Goal: Contribute content

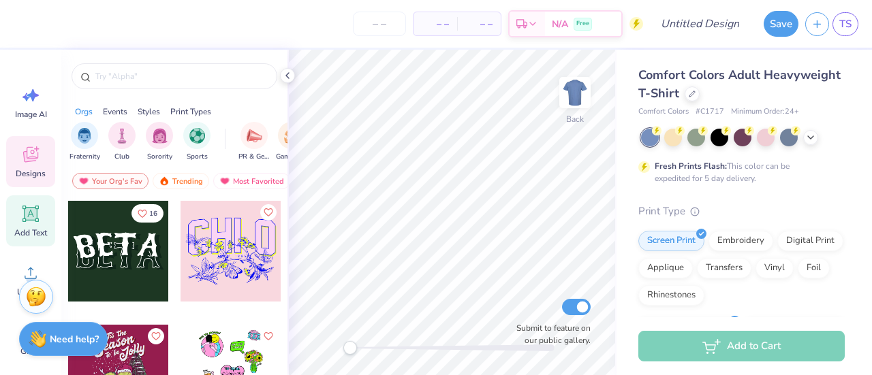
click at [27, 216] on icon at bounding box center [31, 214] width 13 height 13
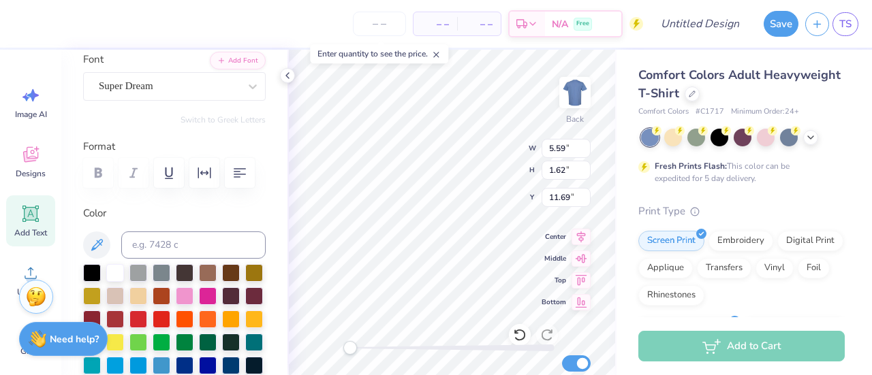
scroll to position [106, 0]
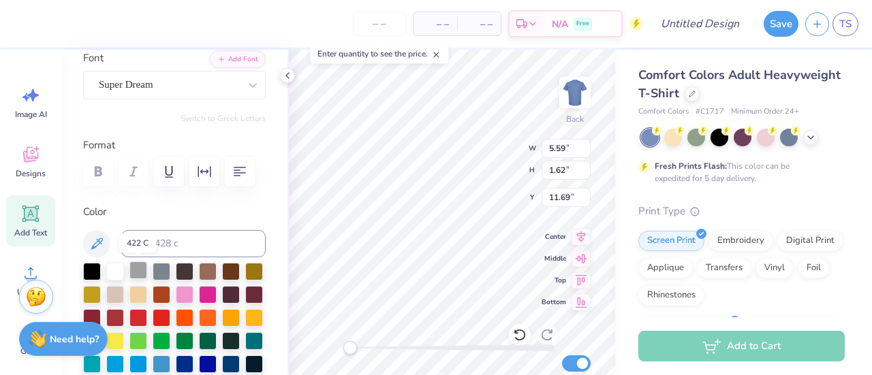
click at [142, 266] on div at bounding box center [138, 271] width 18 height 18
click at [702, 21] on input "Design Title" at bounding box center [716, 23] width 67 height 27
type input "testttttt"
click at [785, 27] on button "Save" at bounding box center [781, 22] width 35 height 26
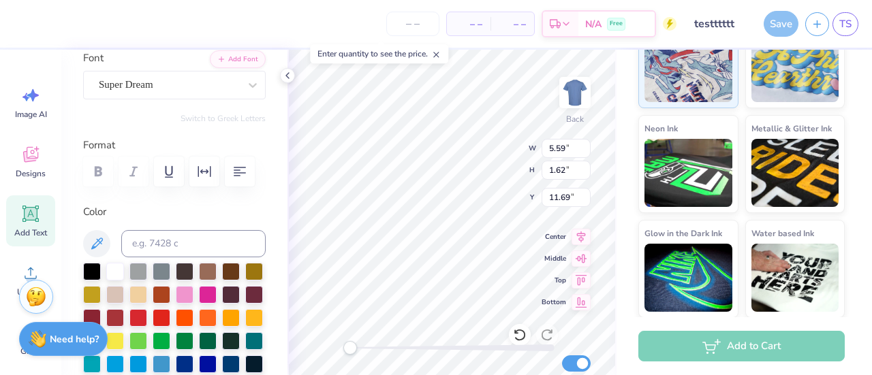
scroll to position [0, 0]
